Goal: Task Accomplishment & Management: Complete application form

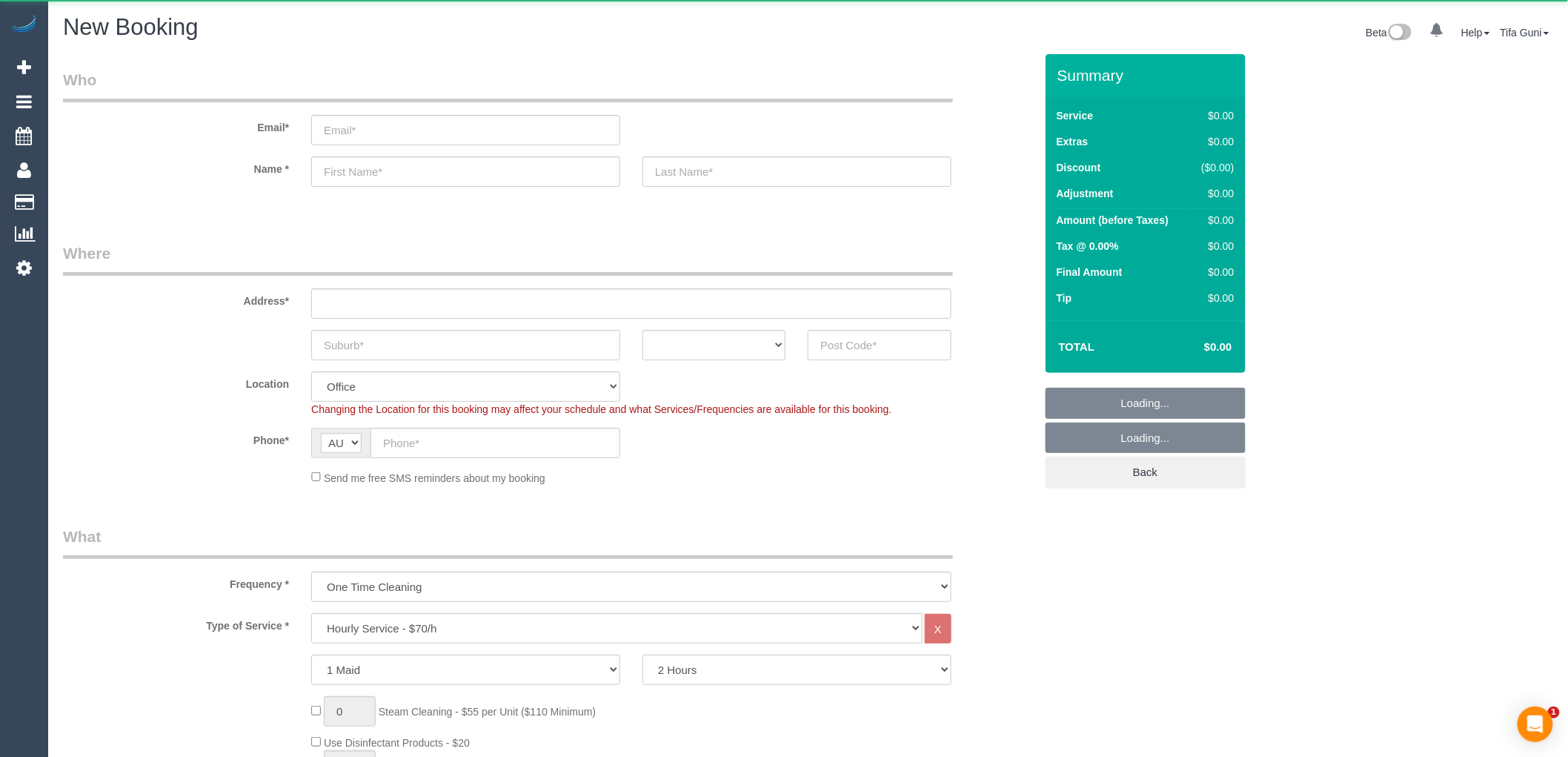
select select "object:822"
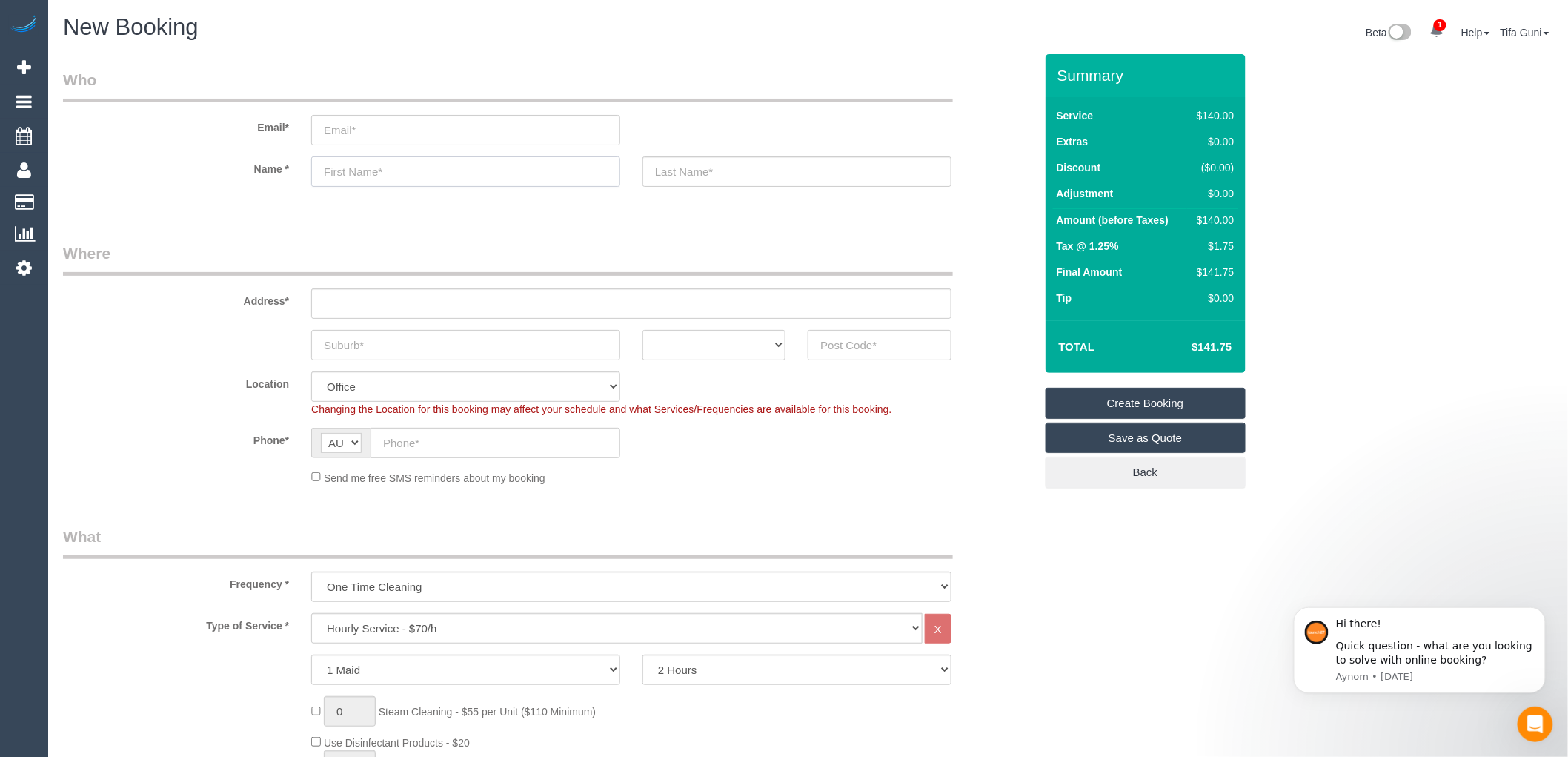
click at [367, 176] on input "text" at bounding box center [465, 171] width 309 height 30
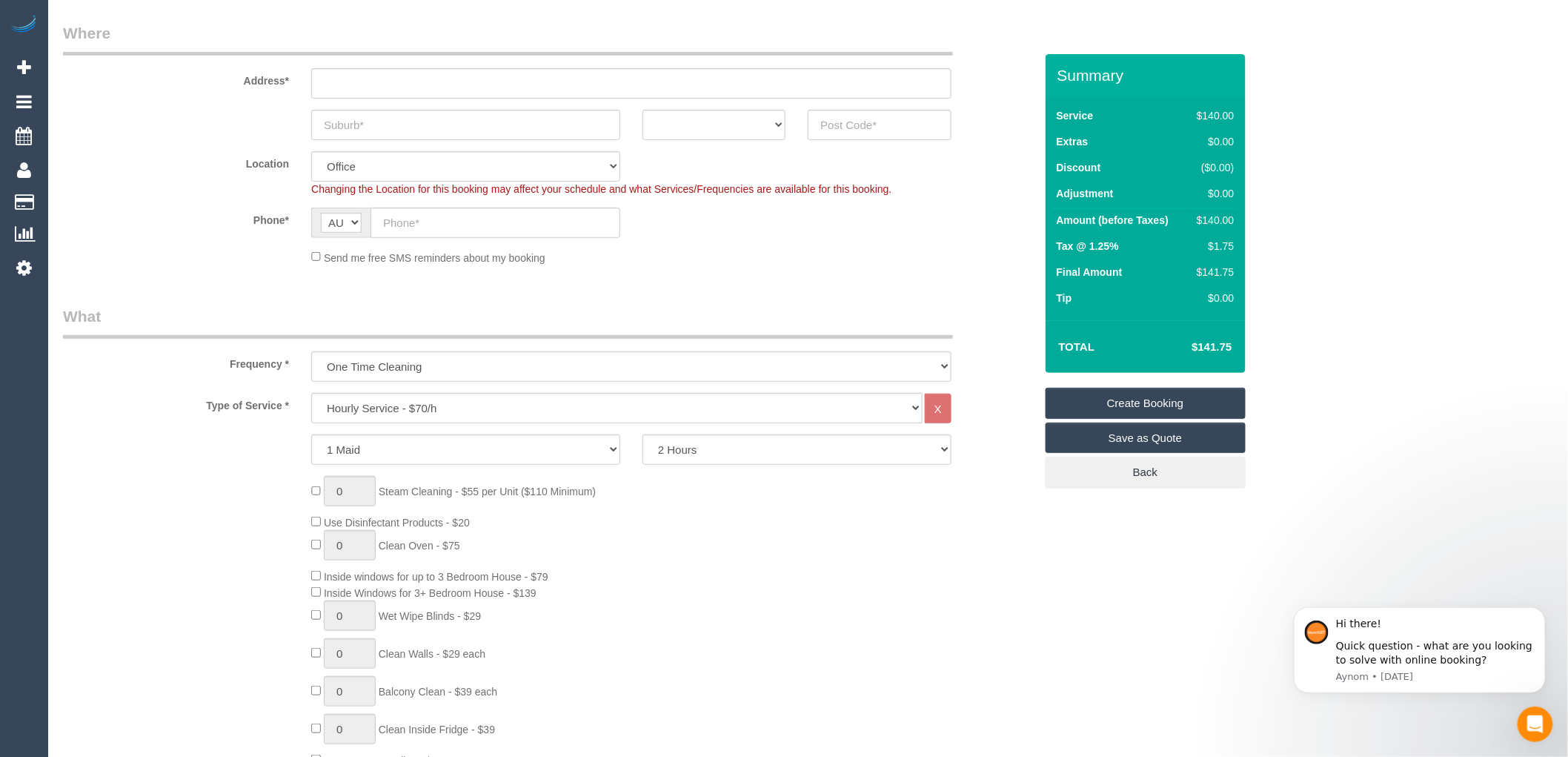
scroll to position [247, 0]
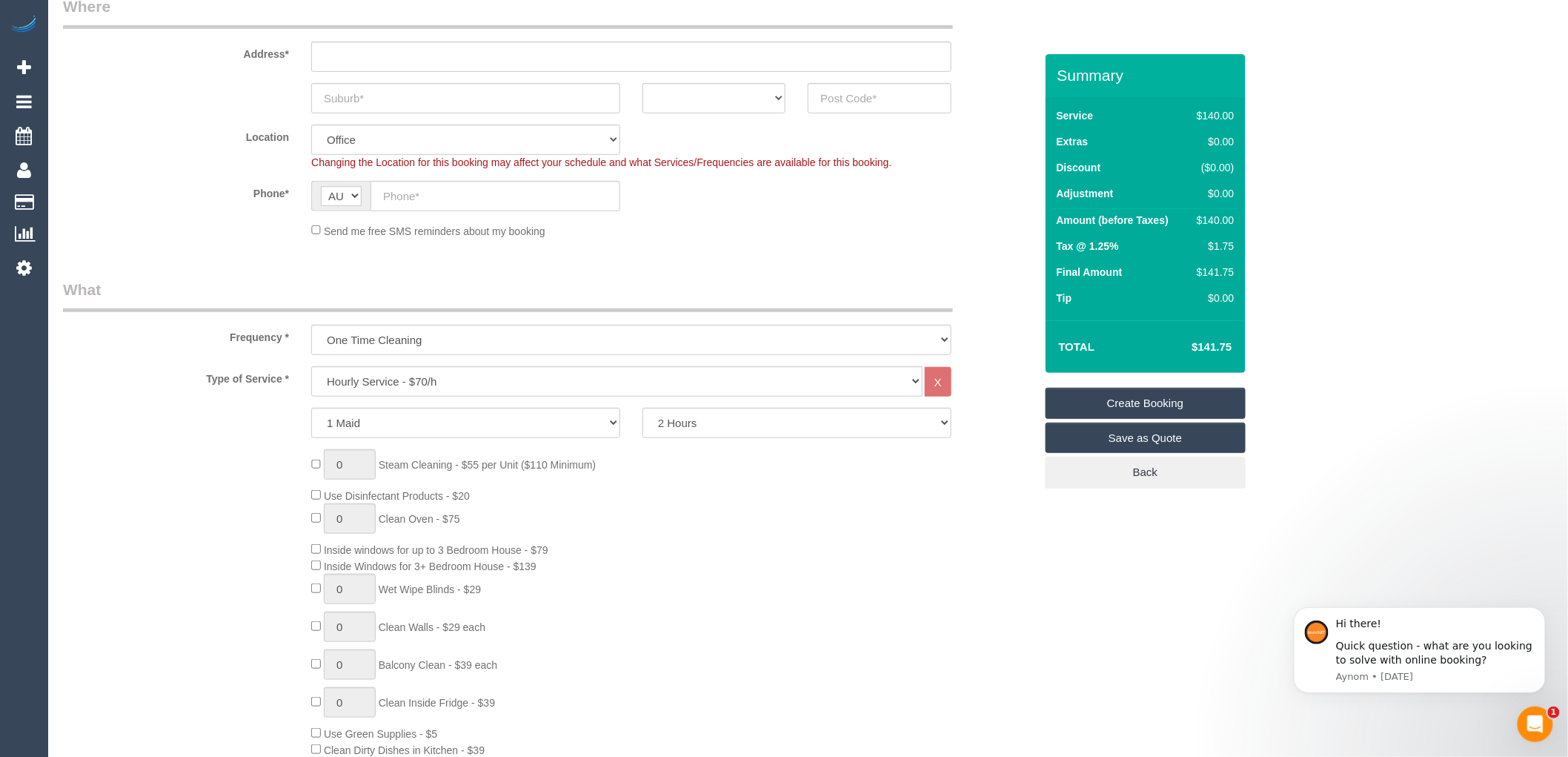
type input "[PERSON_NAME]"
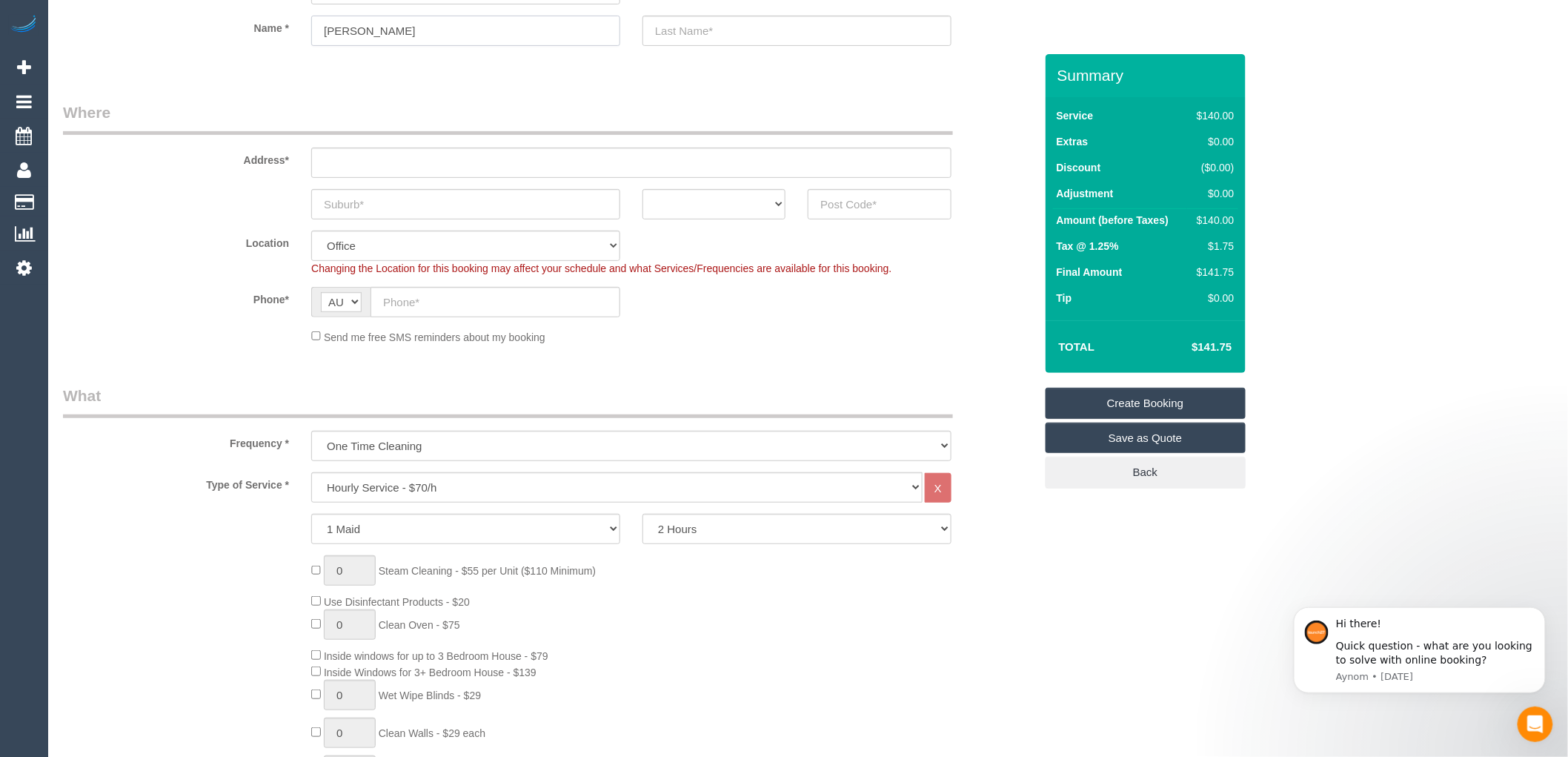
scroll to position [0, 0]
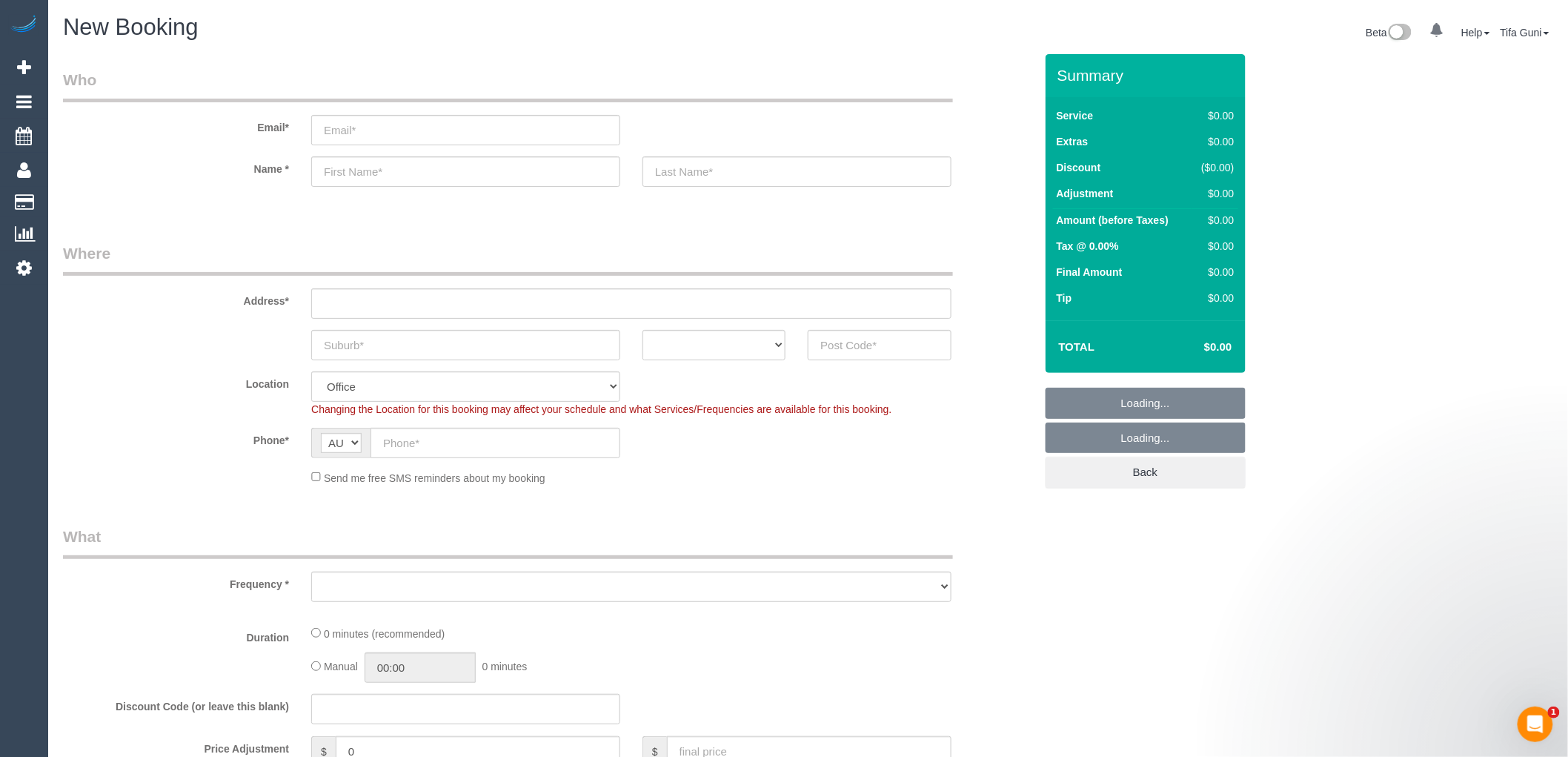
select select "object:2108"
